Goal: Transaction & Acquisition: Purchase product/service

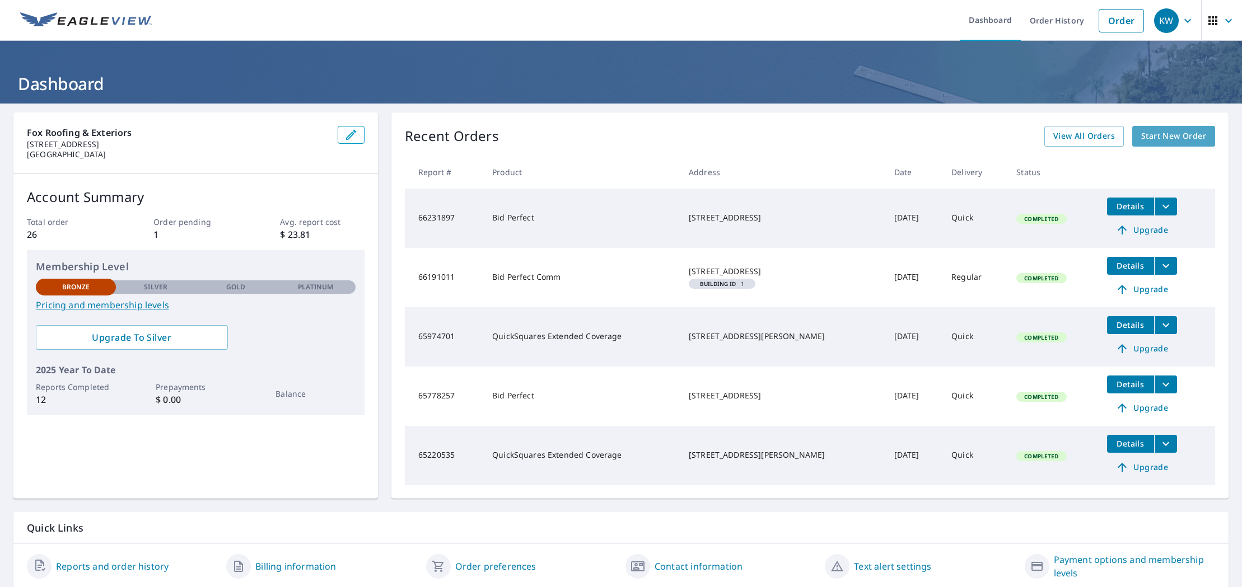
click at [1177, 139] on span "Start New Order" at bounding box center [1173, 136] width 65 height 14
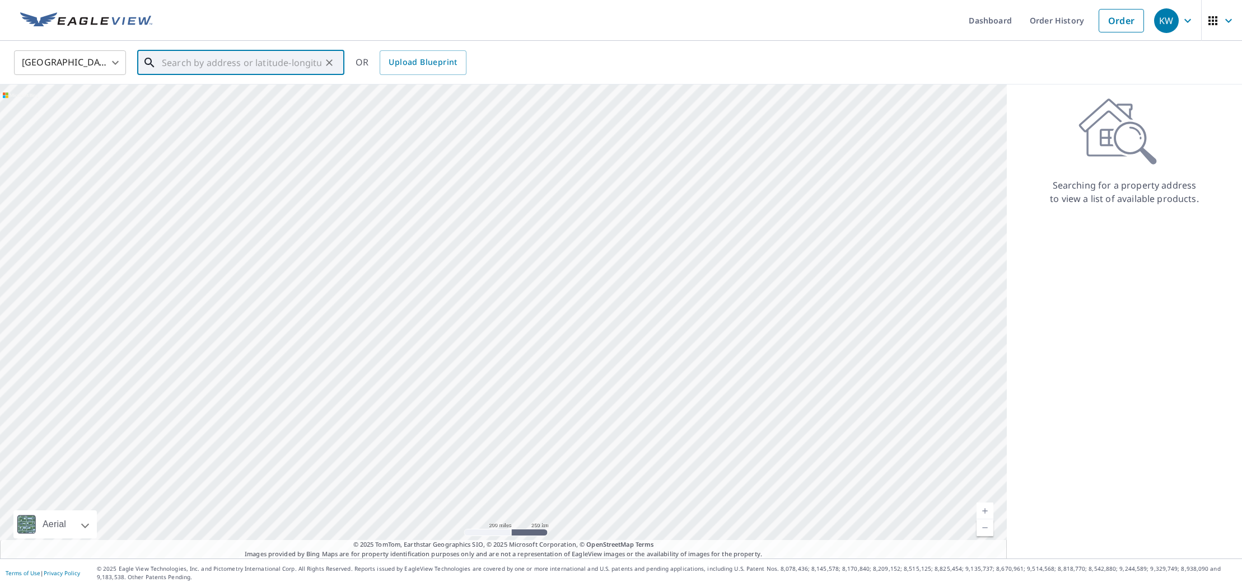
click at [217, 60] on input "text" at bounding box center [242, 62] width 160 height 31
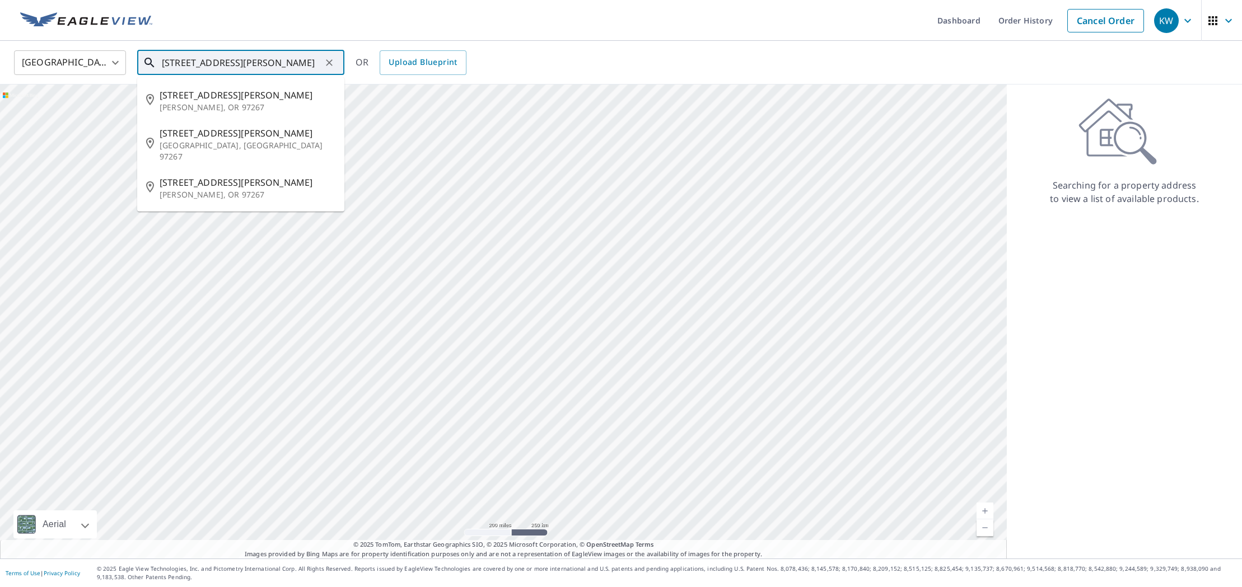
scroll to position [0, 29]
type input "[STREET_ADDRESS][PERSON_NAME]"
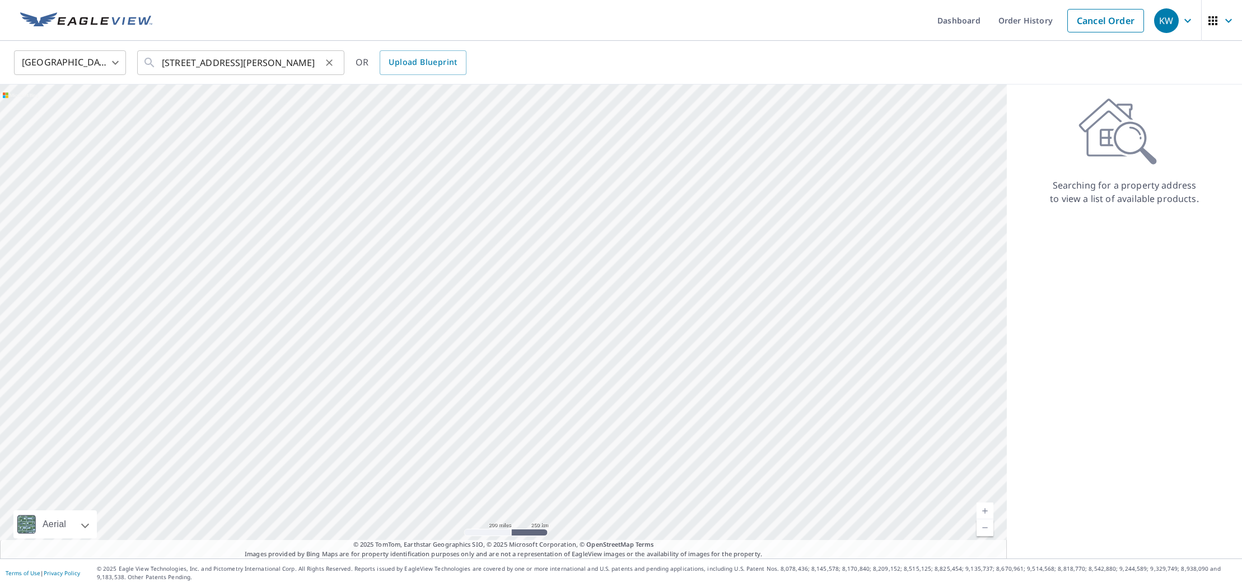
scroll to position [0, 0]
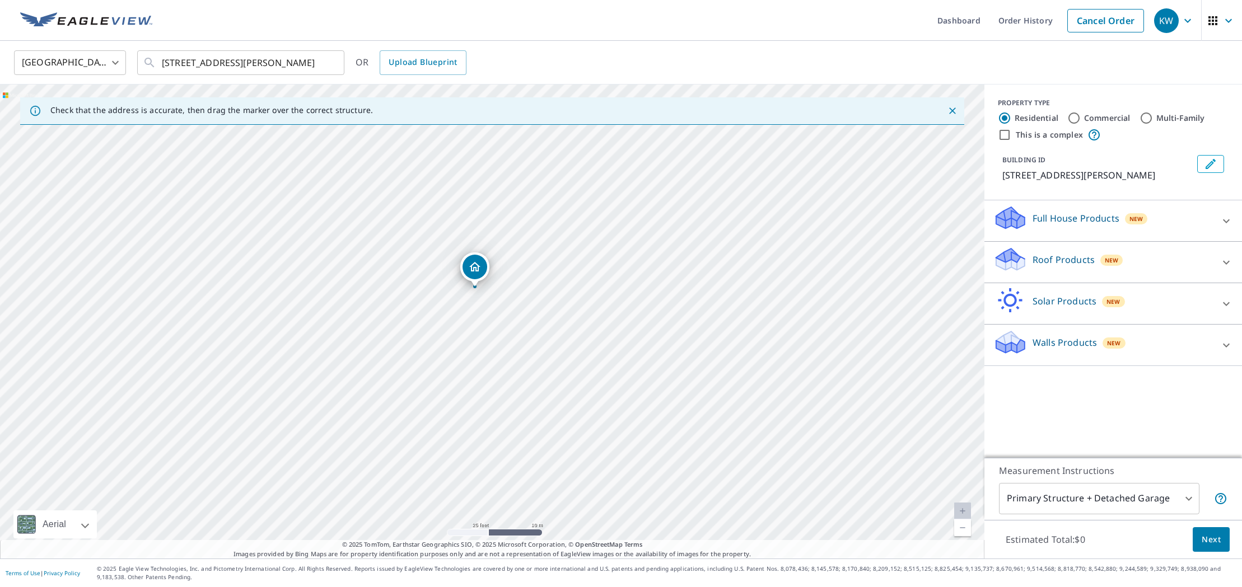
click at [1058, 259] on p "Roof Products" at bounding box center [1064, 259] width 62 height 13
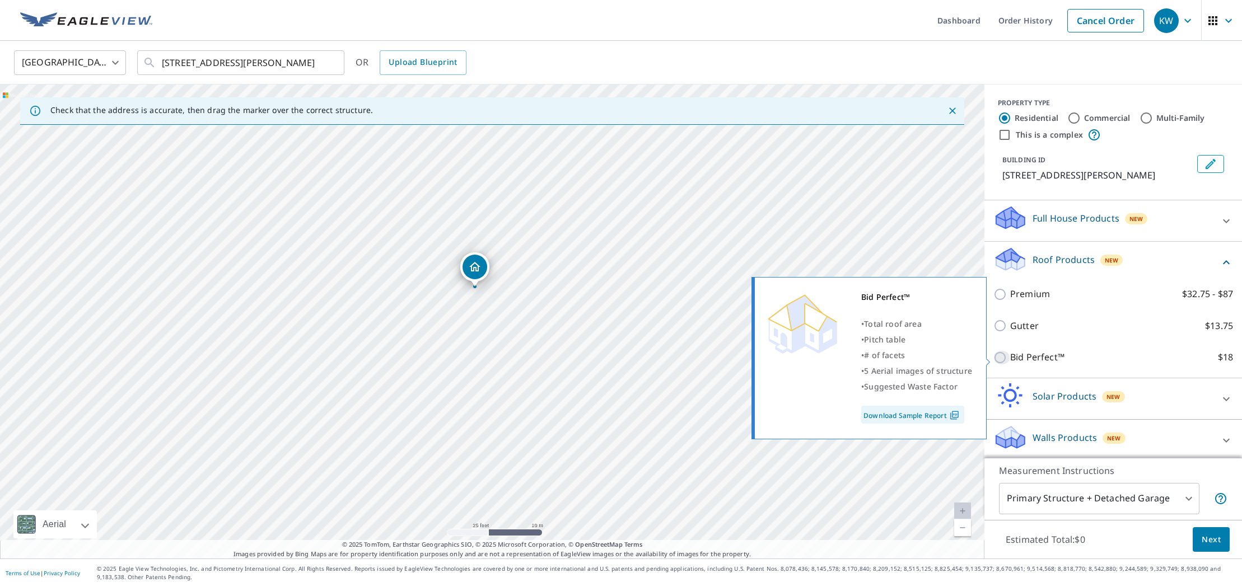
click at [1000, 360] on input "Bid Perfect™ $18" at bounding box center [1002, 357] width 17 height 13
checkbox input "true"
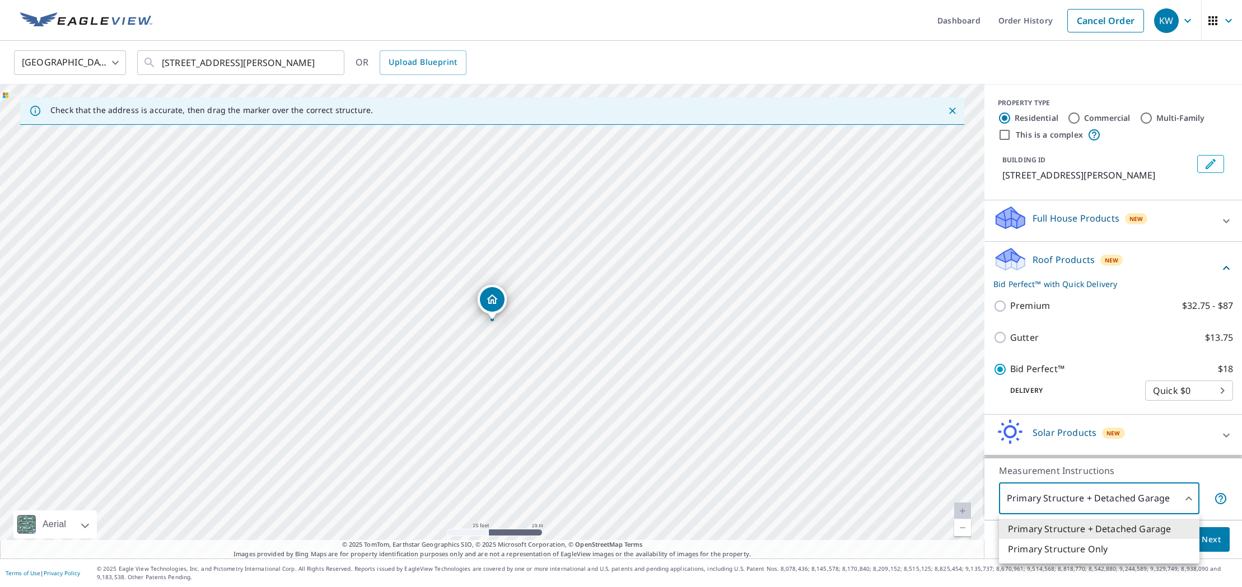
click at [1188, 498] on body "KW KW Dashboard Order History Cancel Order KW [GEOGRAPHIC_DATA] US ​ [STREET_AD…" at bounding box center [621, 293] width 1242 height 587
click at [1084, 551] on li "Primary Structure Only" at bounding box center [1099, 549] width 200 height 20
type input "2"
click at [1212, 540] on span "Next" at bounding box center [1211, 540] width 19 height 14
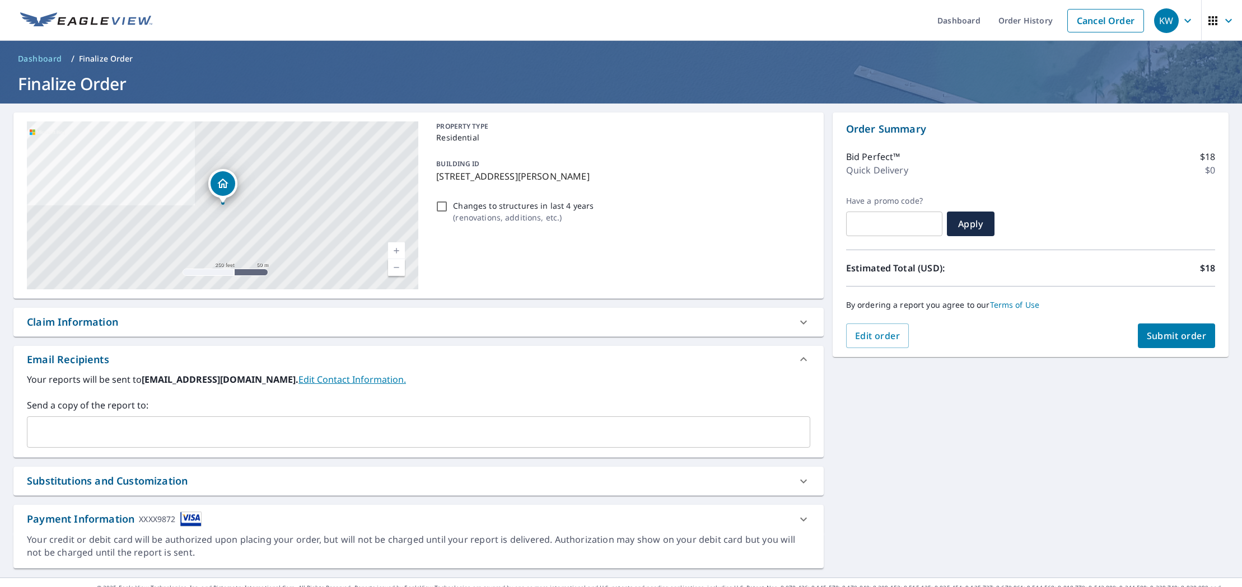
click at [125, 421] on div "​" at bounding box center [418, 432] width 783 height 31
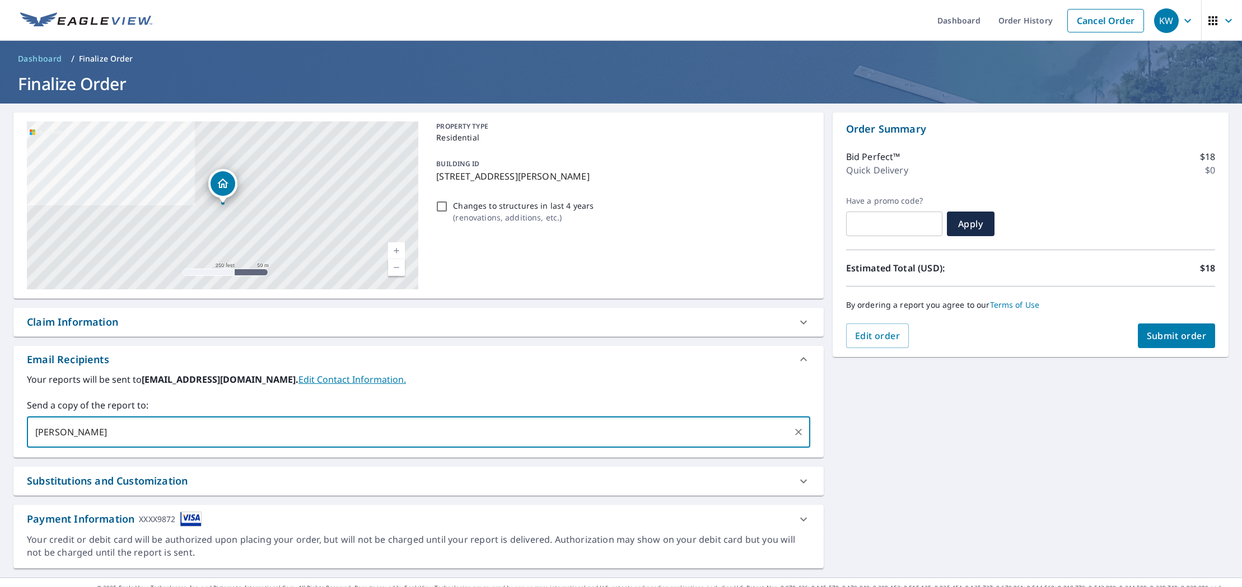
type input "[EMAIL_ADDRESS][DOMAIN_NAME]"
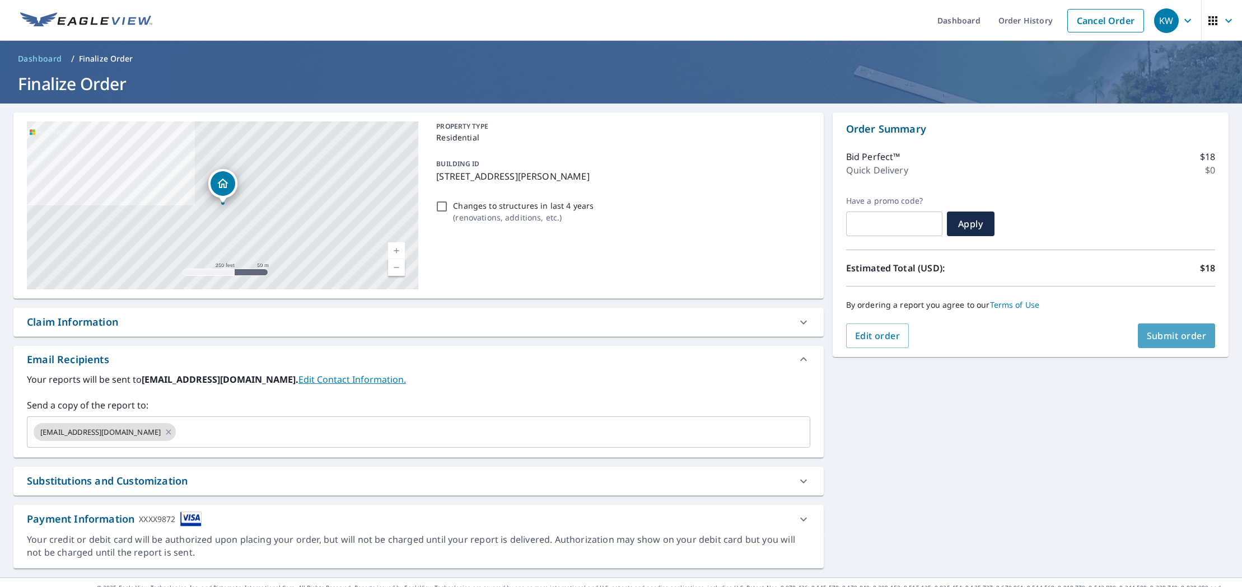
click at [1181, 335] on span "Submit order" at bounding box center [1177, 336] width 60 height 12
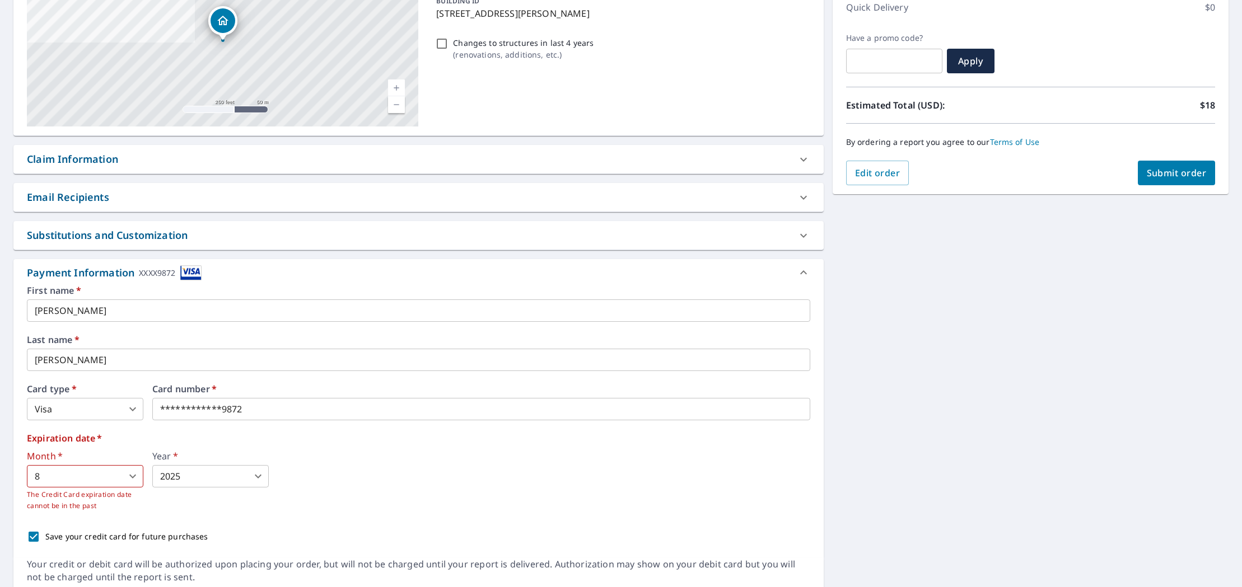
scroll to position [165, 0]
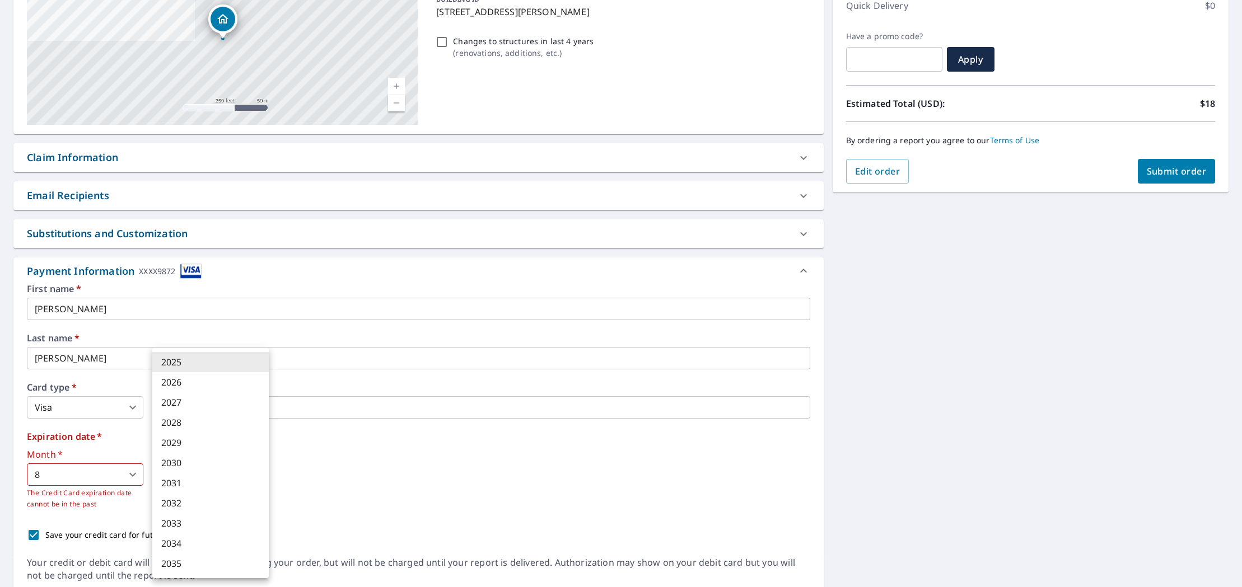
click at [203, 474] on body "KW KW Dashboard Order History Cancel Order KW Dashboard / Finalize Order Finali…" at bounding box center [621, 293] width 1242 height 587
click at [174, 404] on li "2027" at bounding box center [210, 403] width 116 height 20
type input "2027"
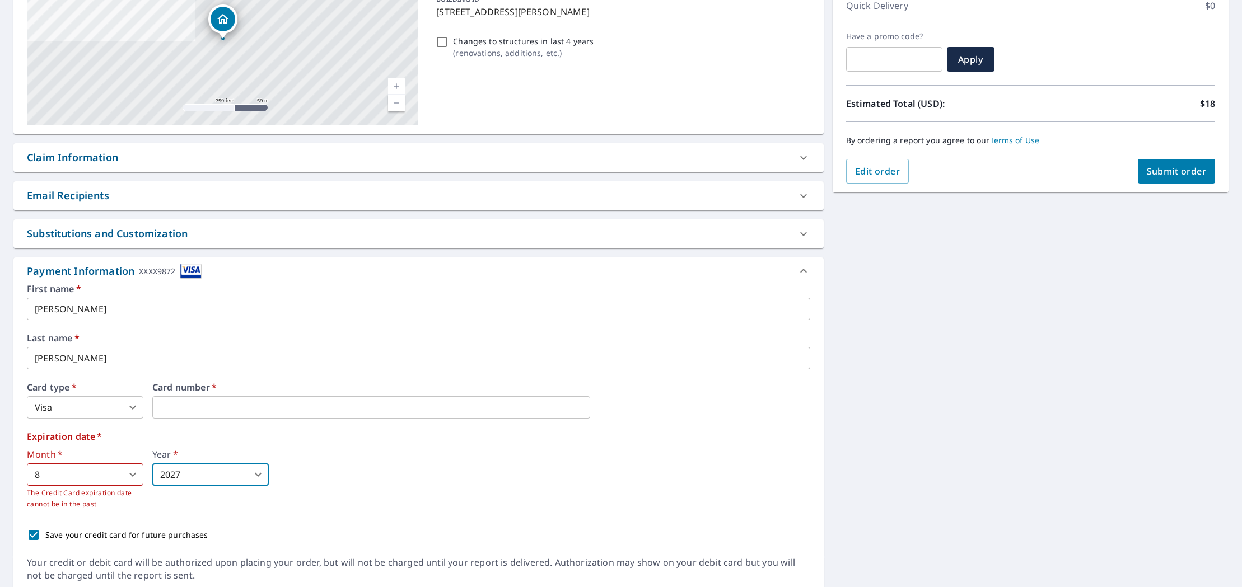
click at [1171, 170] on span "Submit order" at bounding box center [1177, 171] width 60 height 12
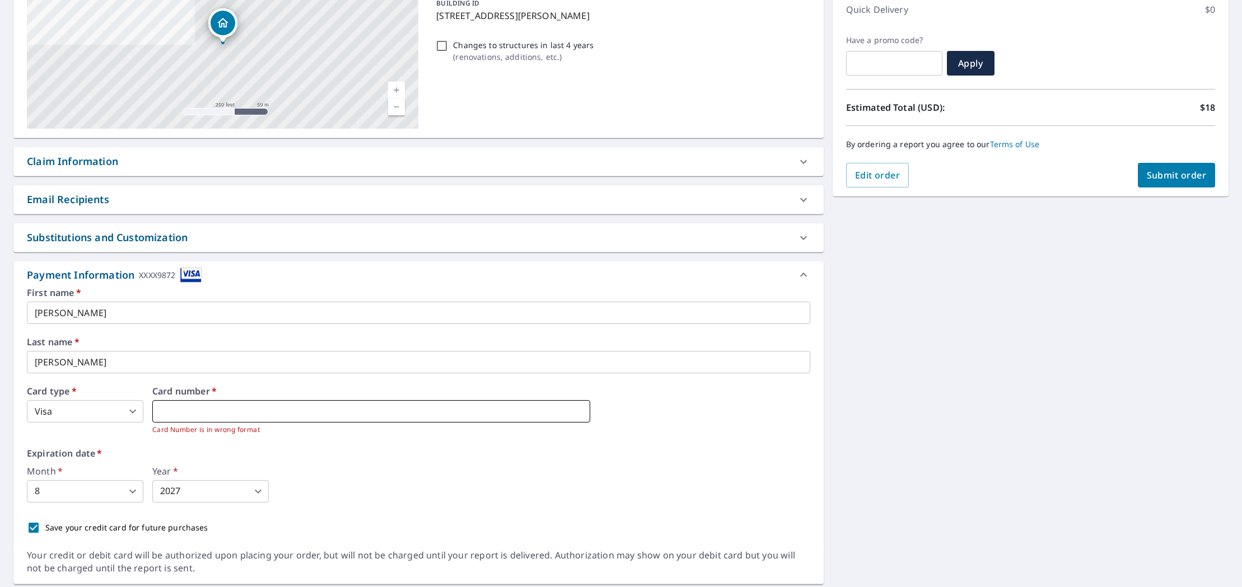
scroll to position [161, 0]
click at [475, 468] on div "Month   * 8 8 ​ Year   * 2027 2027 ​" at bounding box center [418, 485] width 783 height 36
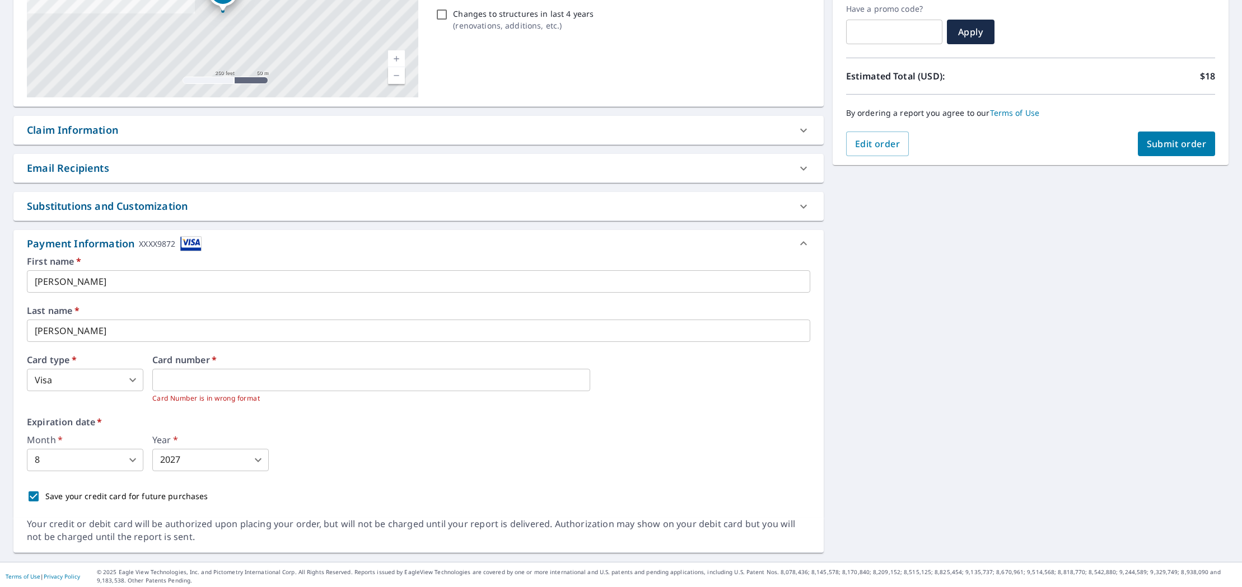
scroll to position [195, 0]
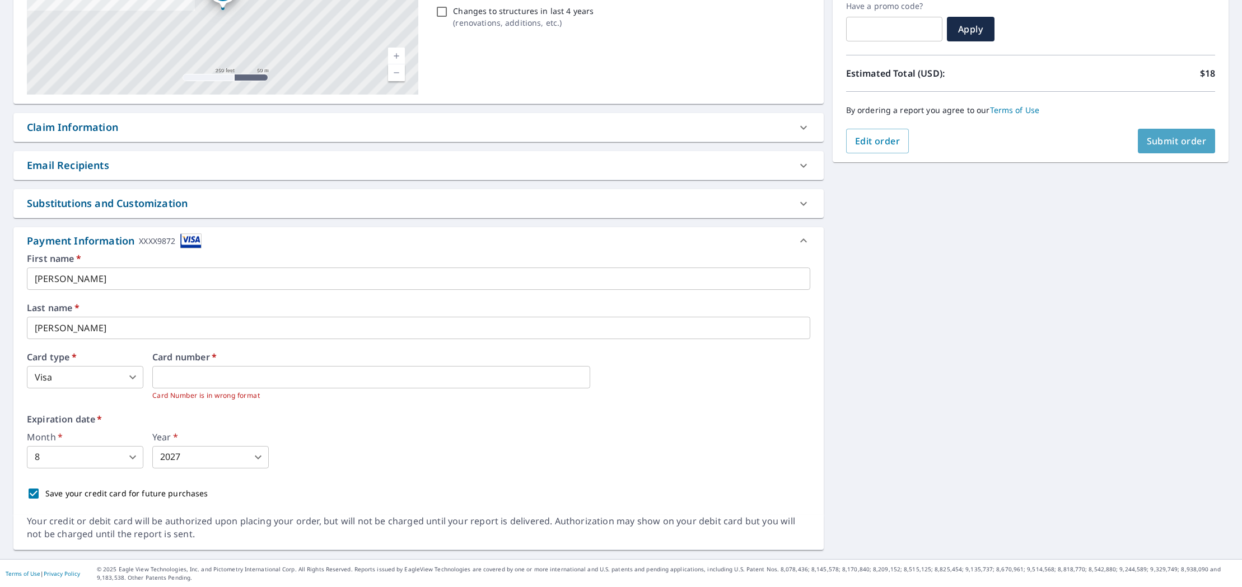
click at [1183, 141] on span "Submit order" at bounding box center [1177, 141] width 60 height 12
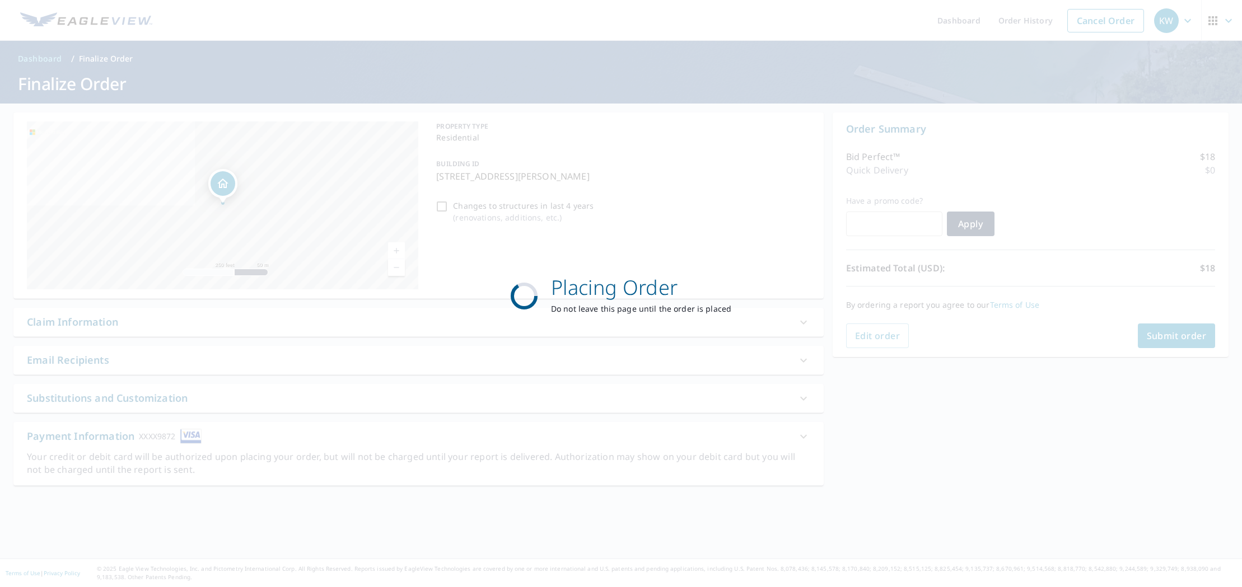
scroll to position [0, 0]
